Goal: Check status: Check status

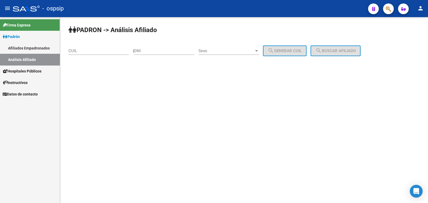
click at [151, 49] on input "DNI" at bounding box center [164, 50] width 60 height 5
paste input "94675230"
type input "94675230"
click at [227, 50] on span "Sexo" at bounding box center [227, 50] width 56 height 5
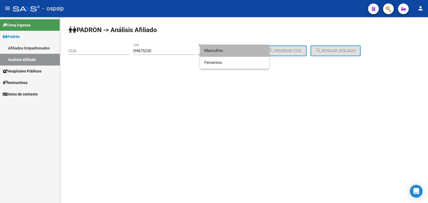
click at [227, 50] on span "Masculino" at bounding box center [234, 51] width 60 height 12
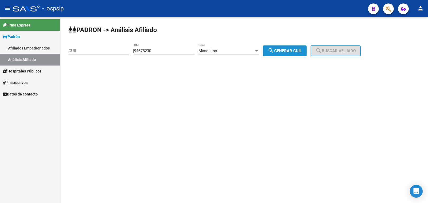
click at [285, 49] on span "search Generar CUIL" at bounding box center [285, 50] width 34 height 5
type input "20-94675230-5"
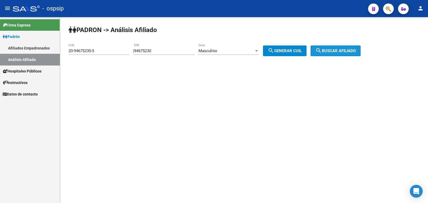
click at [331, 48] on button "search Buscar afiliado" at bounding box center [336, 50] width 50 height 11
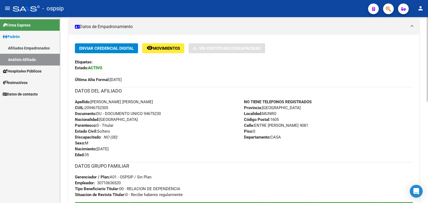
scroll to position [134, 0]
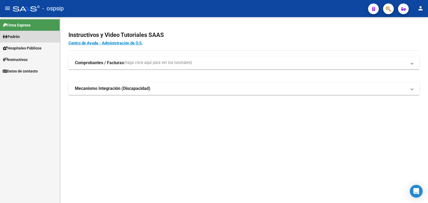
click at [13, 36] on span "Padrón" at bounding box center [11, 37] width 17 height 6
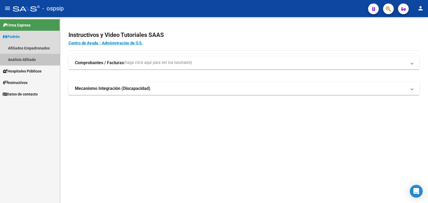
click at [21, 59] on link "Análisis Afiliado" at bounding box center [30, 60] width 60 height 12
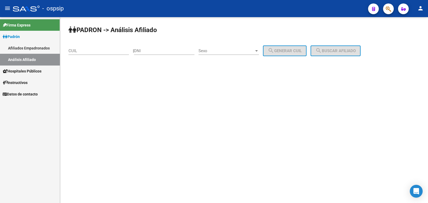
click at [163, 52] on input "DNI" at bounding box center [164, 50] width 60 height 5
type input "25669412"
click at [228, 49] on span "Sexo" at bounding box center [227, 50] width 56 height 5
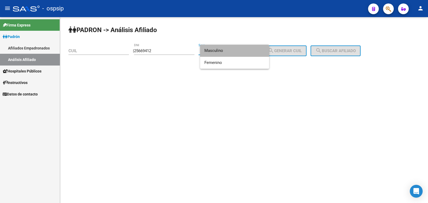
click at [230, 50] on span "Masculino" at bounding box center [234, 51] width 60 height 12
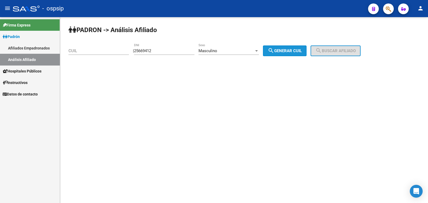
click at [289, 51] on span "search Generar CUIL" at bounding box center [285, 50] width 34 height 5
type input "20-25669412-4"
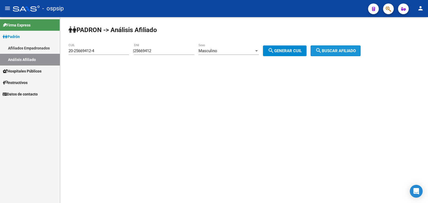
click at [330, 50] on span "search Buscar afiliado" at bounding box center [335, 50] width 40 height 5
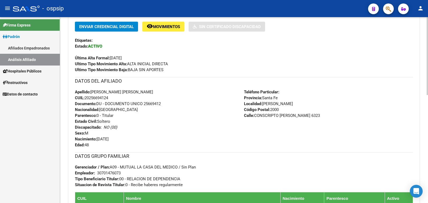
scroll to position [167, 0]
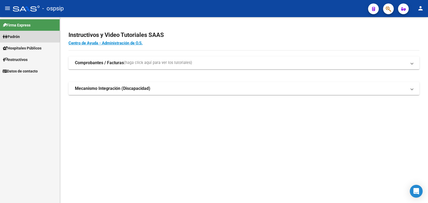
click at [13, 36] on span "Padrón" at bounding box center [11, 37] width 17 height 6
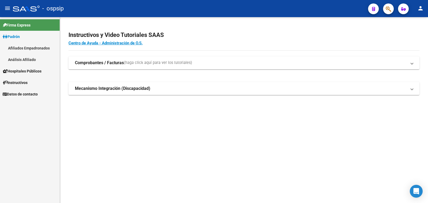
click at [19, 59] on link "Análisis Afiliado" at bounding box center [30, 60] width 60 height 12
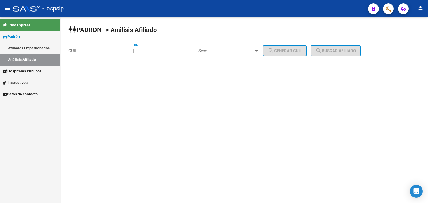
click at [161, 49] on input "DNI" at bounding box center [164, 50] width 60 height 5
type input "32995526"
click at [244, 52] on span "Sexo" at bounding box center [227, 50] width 56 height 5
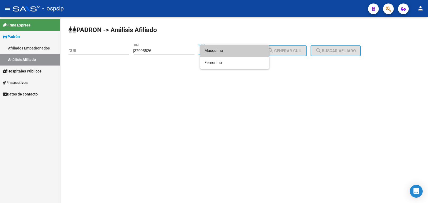
click at [236, 50] on span "Masculino" at bounding box center [234, 51] width 60 height 12
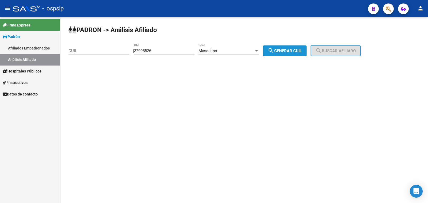
drag, startPoint x: 287, startPoint y: 50, endPoint x: 302, endPoint y: 52, distance: 14.9
click at [292, 51] on span "search Generar CUIL" at bounding box center [285, 50] width 34 height 5
type input "20-32995526-6"
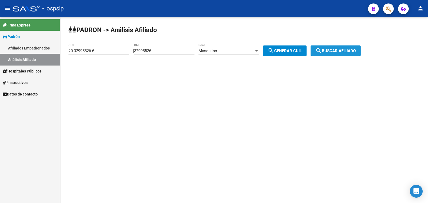
click at [333, 50] on span "search Buscar afiliado" at bounding box center [335, 50] width 40 height 5
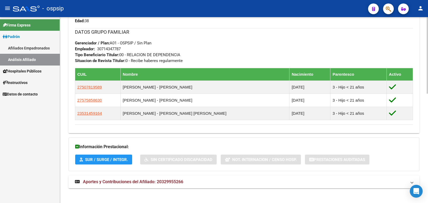
scroll to position [265, 0]
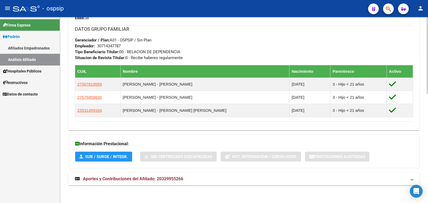
click at [134, 176] on span "Aportes y Contribuciones del Afiliado: 20329955266" at bounding box center [133, 178] width 100 height 5
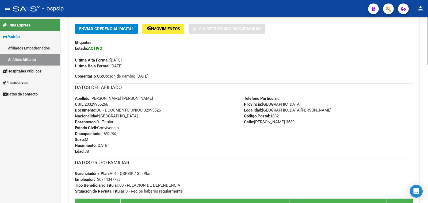
scroll to position [131, 0]
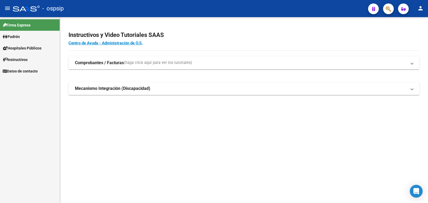
click at [13, 37] on span "Padrón" at bounding box center [11, 37] width 17 height 6
click at [29, 60] on link "Análisis Afiliado" at bounding box center [30, 60] width 60 height 12
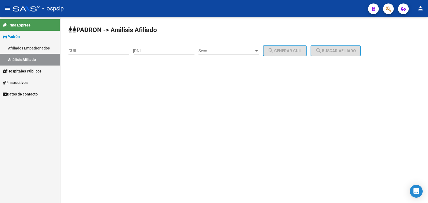
click at [148, 47] on div "DNI" at bounding box center [164, 49] width 60 height 12
type input "13933691"
click at [235, 49] on span "Sexo" at bounding box center [227, 50] width 56 height 5
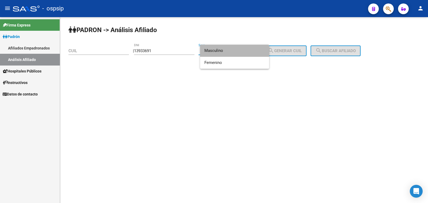
click at [234, 50] on span "Masculino" at bounding box center [234, 51] width 60 height 12
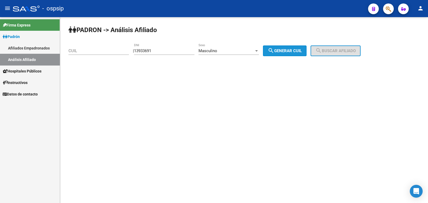
click at [293, 49] on span "search Generar CUIL" at bounding box center [285, 50] width 34 height 5
type input "20-13933691-8"
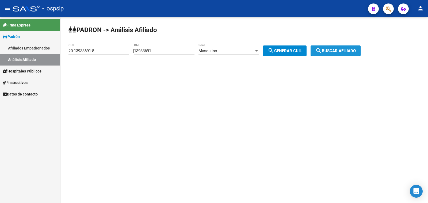
click at [340, 50] on span "search Buscar afiliado" at bounding box center [335, 50] width 40 height 5
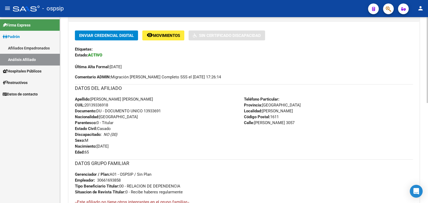
scroll to position [134, 0]
